Goal: Task Accomplishment & Management: Use online tool/utility

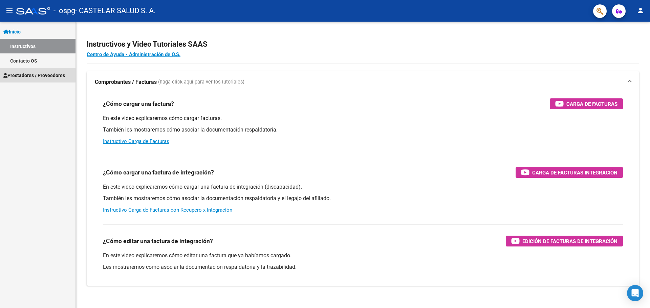
click at [33, 79] on link "Prestadores / Proveedores" at bounding box center [38, 75] width 76 height 15
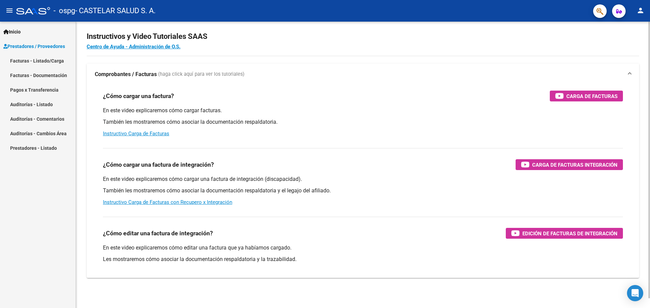
scroll to position [10, 0]
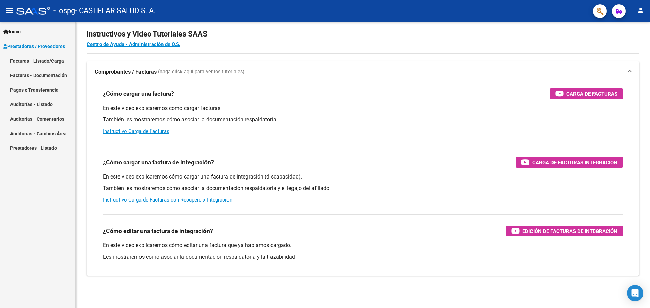
click at [53, 94] on link "Pagos x Transferencia" at bounding box center [38, 90] width 76 height 15
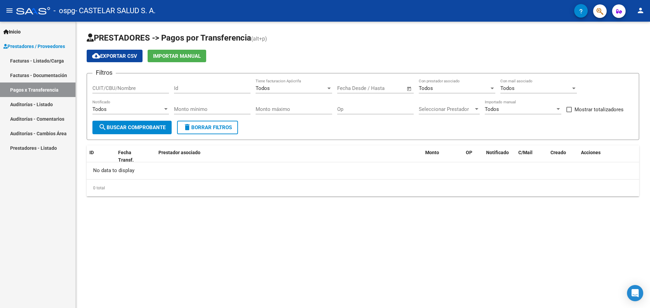
click at [124, 169] on div "No data to display" at bounding box center [363, 171] width 553 height 17
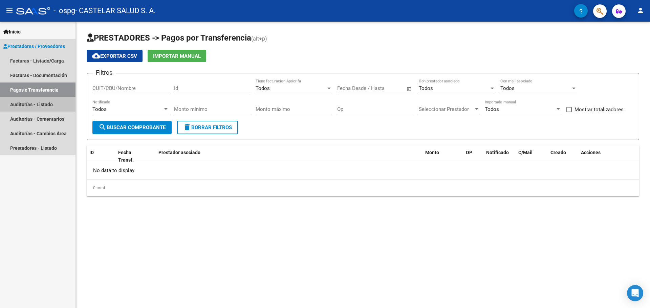
click at [26, 104] on link "Auditorías - Listado" at bounding box center [38, 104] width 76 height 15
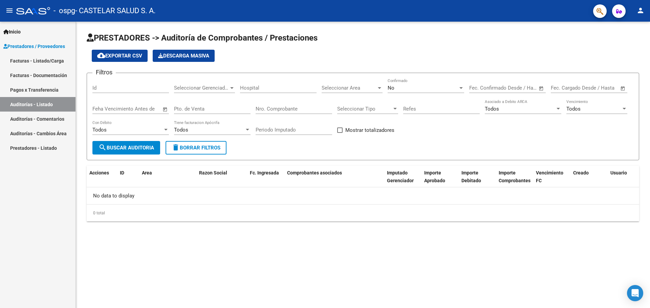
click at [28, 115] on link "Auditorías - Comentarios" at bounding box center [38, 119] width 76 height 15
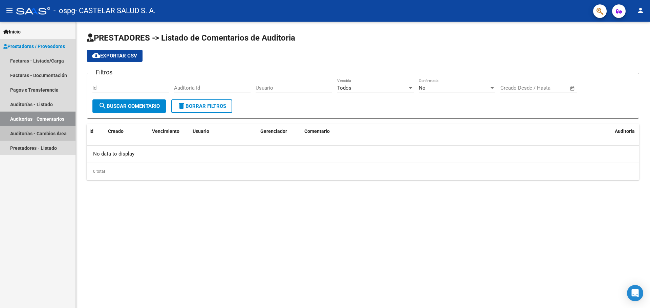
click at [35, 130] on link "Auditorías - Cambios Área" at bounding box center [38, 133] width 76 height 15
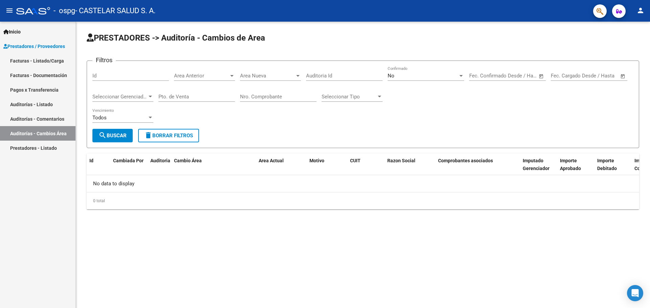
drag, startPoint x: 37, startPoint y: 143, endPoint x: 35, endPoint y: 134, distance: 9.4
click at [37, 143] on link "Prestadores - Listado" at bounding box center [38, 148] width 76 height 15
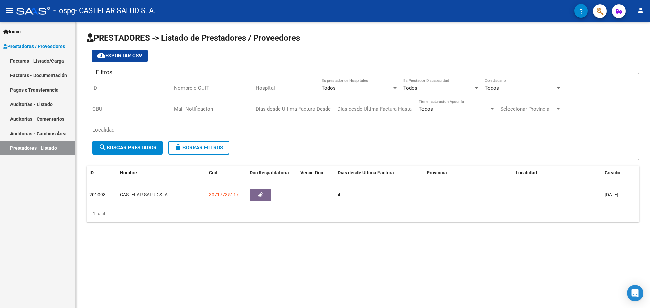
click at [44, 77] on link "Facturas - Documentación" at bounding box center [38, 75] width 76 height 15
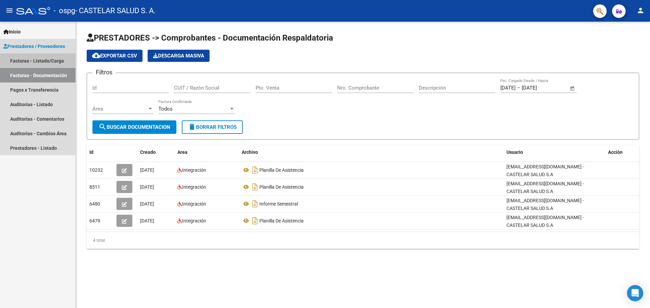
click at [43, 62] on link "Facturas - Listado/Carga" at bounding box center [38, 60] width 76 height 15
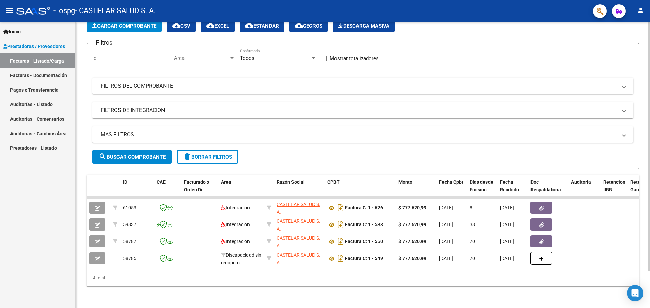
scroll to position [42, 0]
click at [39, 74] on link "Facturas - Documentación" at bounding box center [38, 75] width 76 height 15
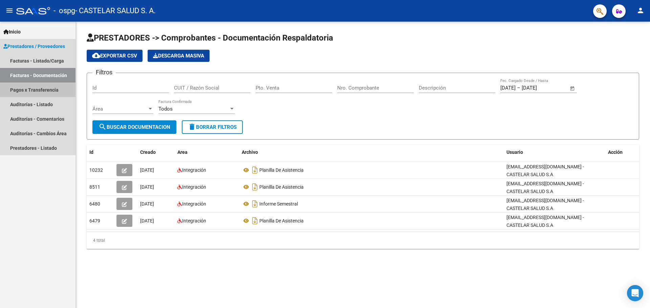
click at [43, 86] on link "Pagos x Transferencia" at bounding box center [38, 90] width 76 height 15
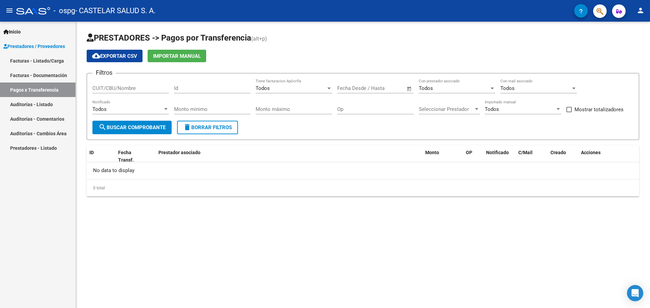
click at [181, 58] on span "Importar Manual" at bounding box center [177, 56] width 48 height 6
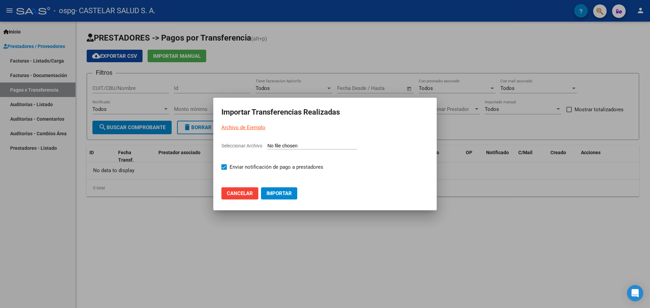
click at [263, 188] on button "Importar" at bounding box center [279, 194] width 36 height 12
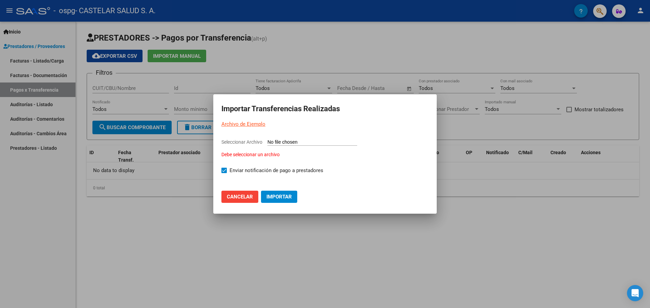
drag, startPoint x: 261, startPoint y: 139, endPoint x: 261, endPoint y: 129, distance: 9.8
click at [261, 139] on app-file-uploader "Seleccionar Archivo Debe seleccionar un archivo" at bounding box center [324, 148] width 207 height 20
click at [260, 125] on link "Archivo de Ejemplo" at bounding box center [243, 124] width 44 height 6
click at [242, 191] on button "Cancelar" at bounding box center [239, 197] width 37 height 12
